Goal: Find specific page/section: Find specific page/section

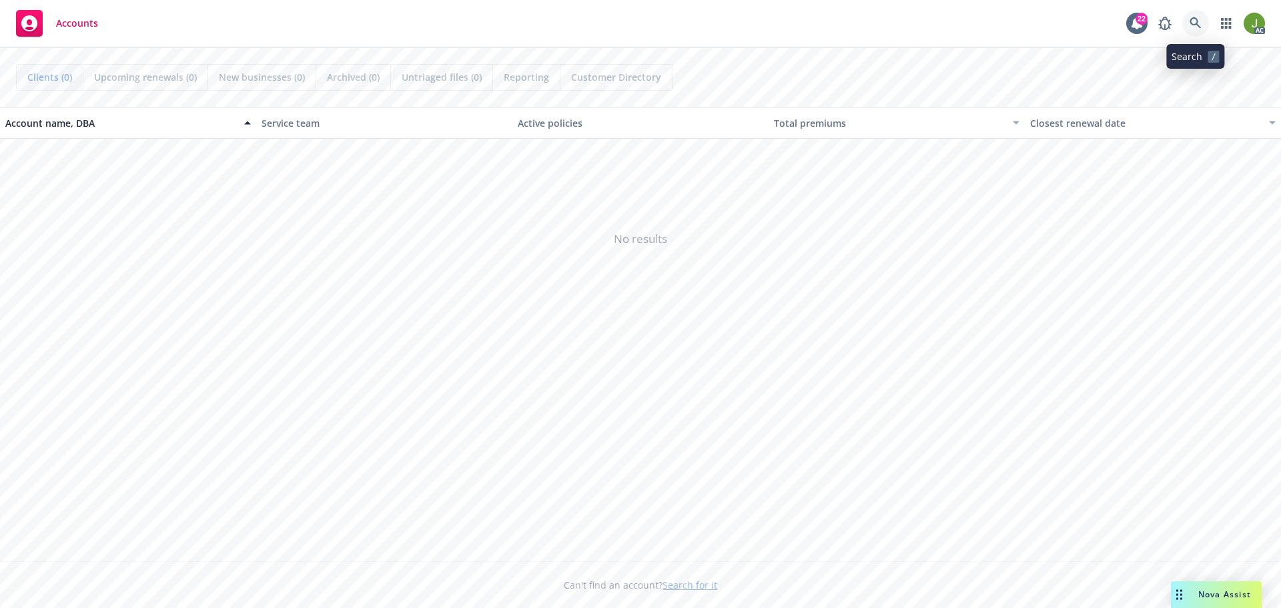
click at [1188, 27] on link at bounding box center [1196, 23] width 27 height 27
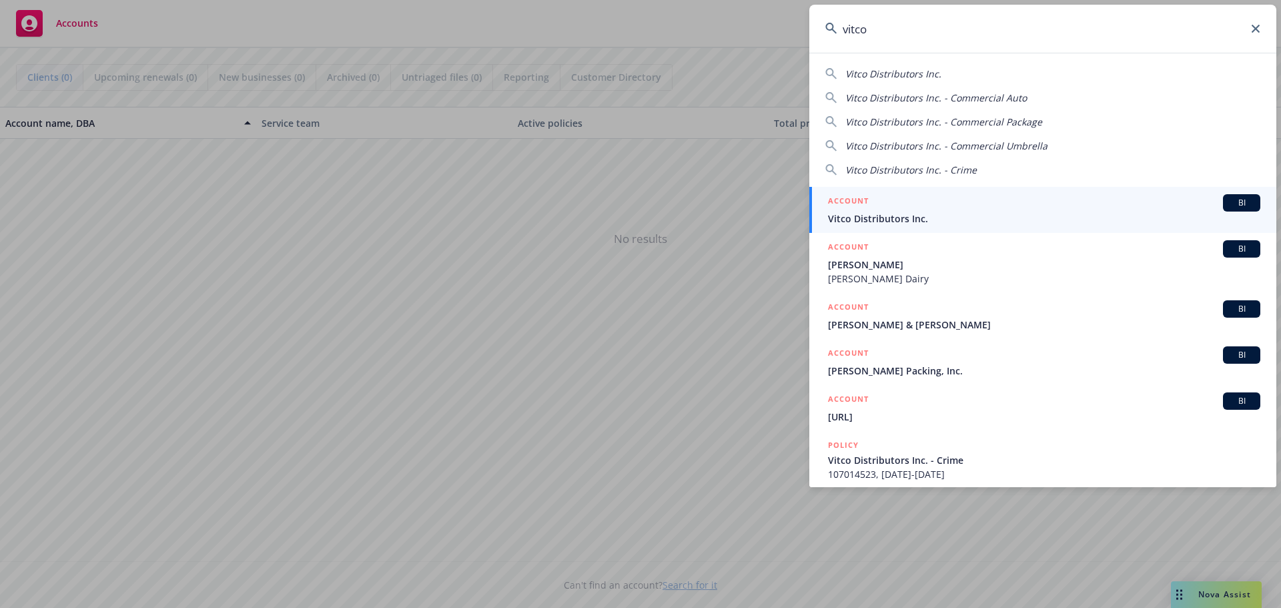
type input "vitco"
click at [940, 219] on span "Vitco Distributors Inc." at bounding box center [1044, 219] width 432 height 14
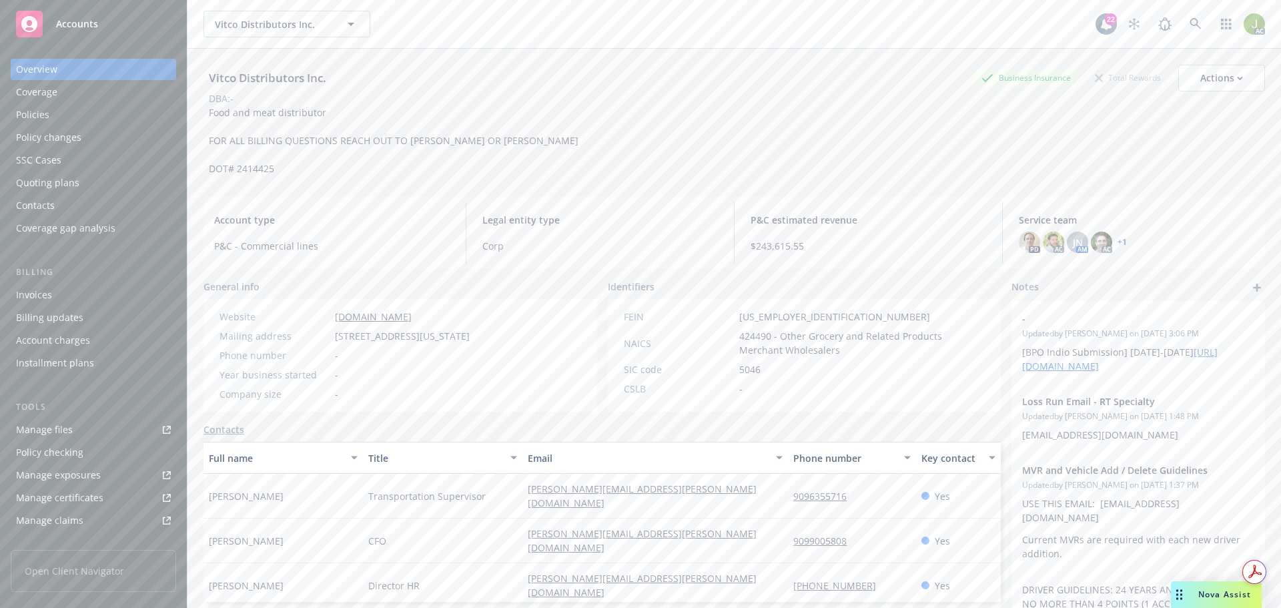
click at [73, 283] on div "Billing Invoices Billing updates Account charges Installment plans" at bounding box center [94, 320] width 166 height 108
click at [75, 295] on div "Invoices" at bounding box center [93, 294] width 155 height 21
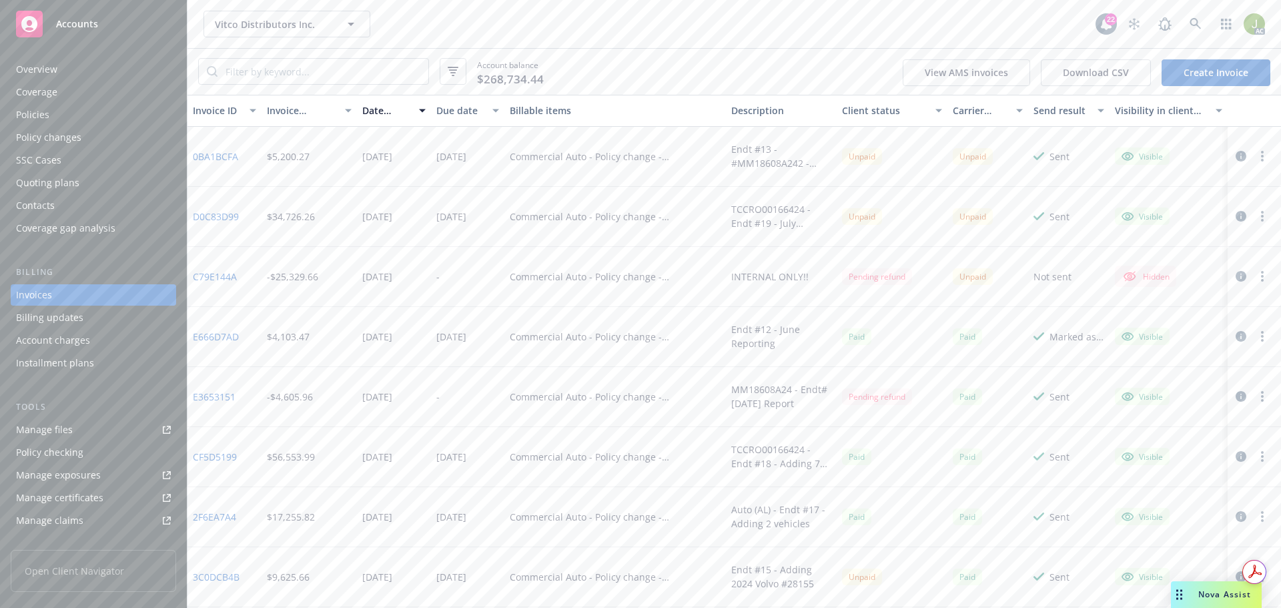
click at [1236, 157] on icon "button" at bounding box center [1241, 156] width 11 height 11
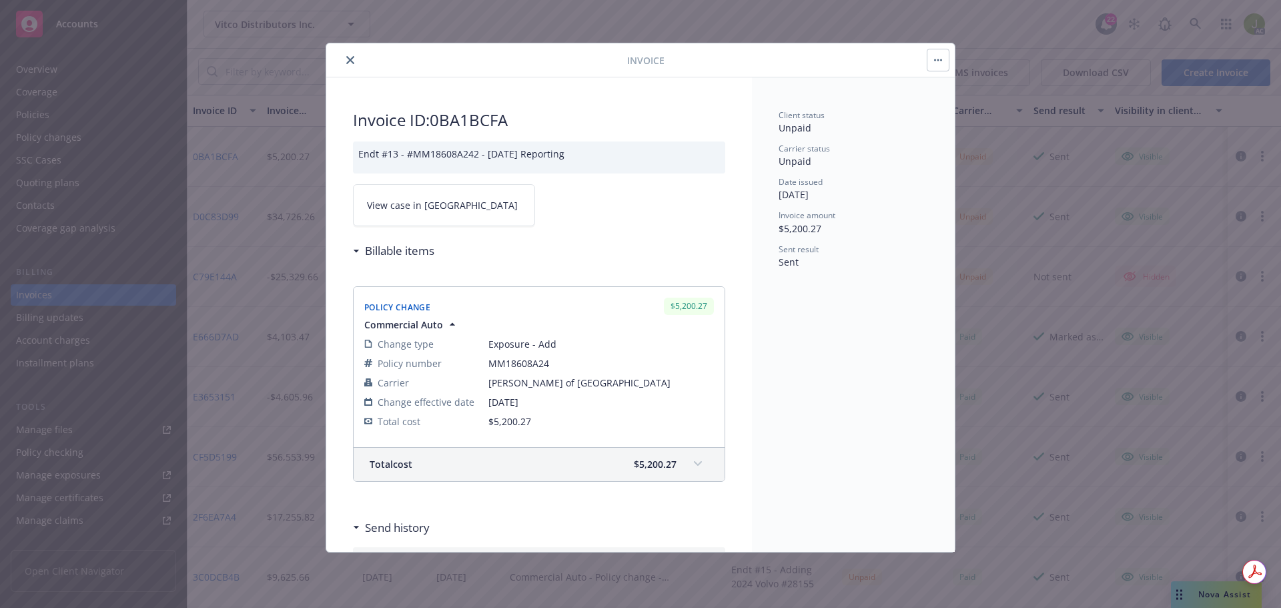
click at [414, 202] on span "View case in [GEOGRAPHIC_DATA]" at bounding box center [442, 205] width 151 height 14
